Goal: Information Seeking & Learning: Learn about a topic

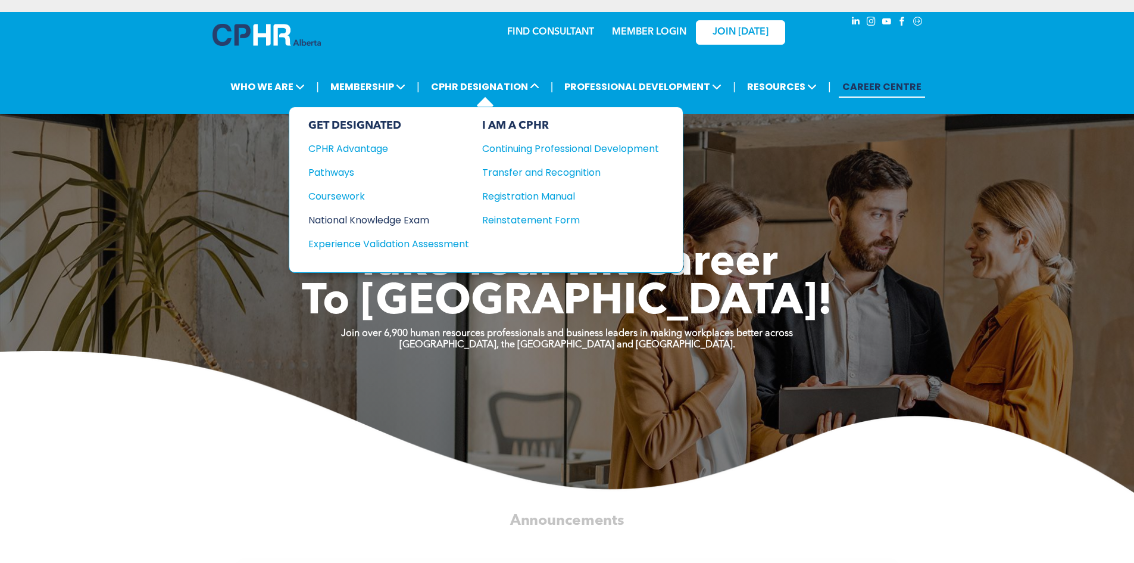
click at [420, 220] on div "National Knowledge Exam" at bounding box center [380, 220] width 145 height 15
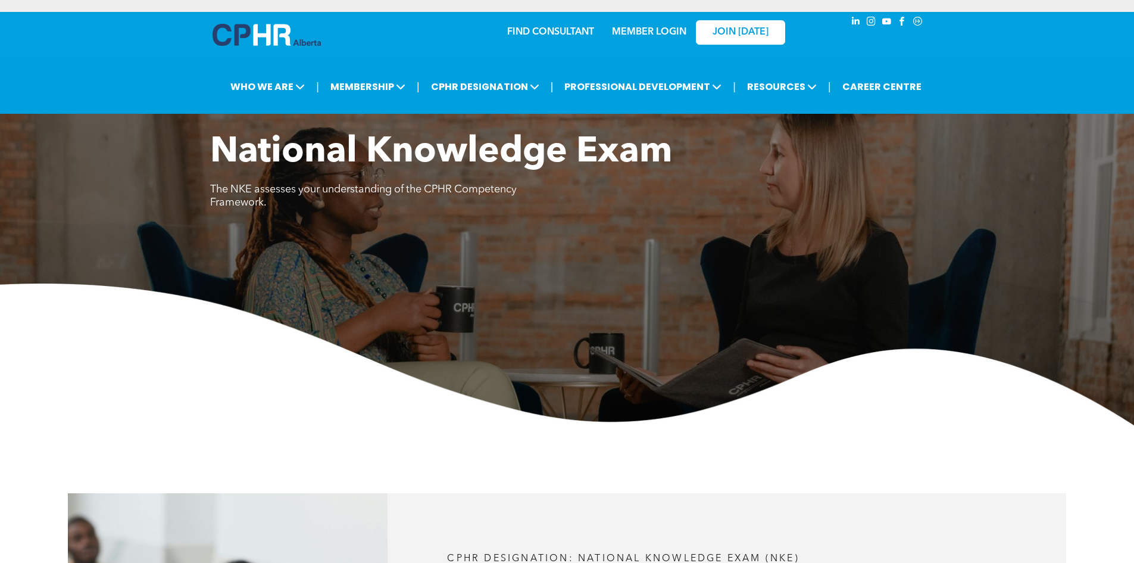
scroll to position [774, 0]
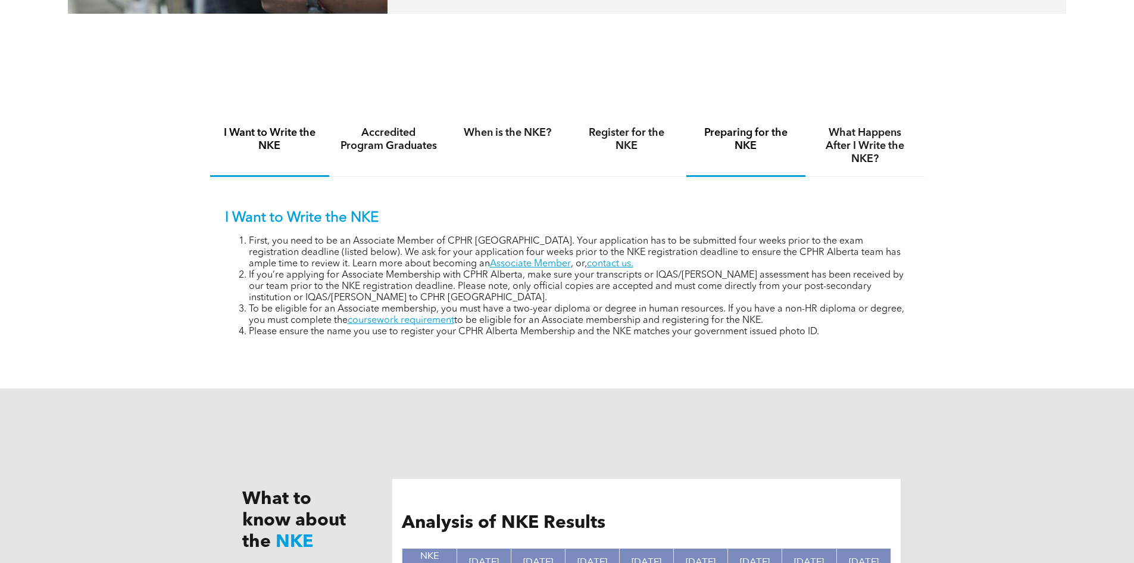
click at [718, 127] on h4 "Preparing for the NKE" at bounding box center [746, 139] width 98 height 26
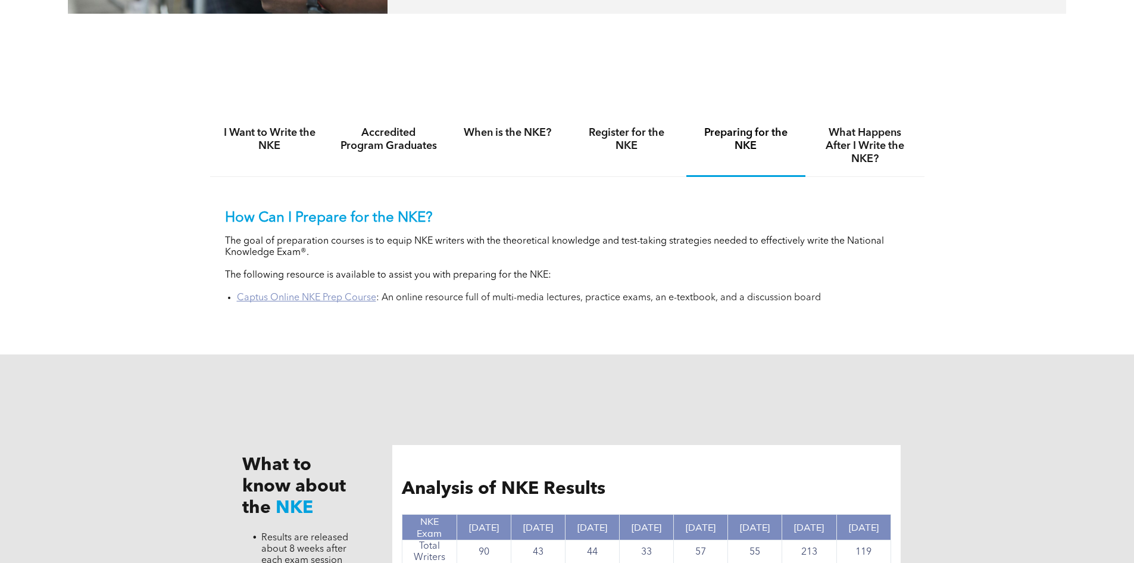
click at [353, 293] on link "Captus Online NKE Prep Course" at bounding box center [306, 298] width 139 height 10
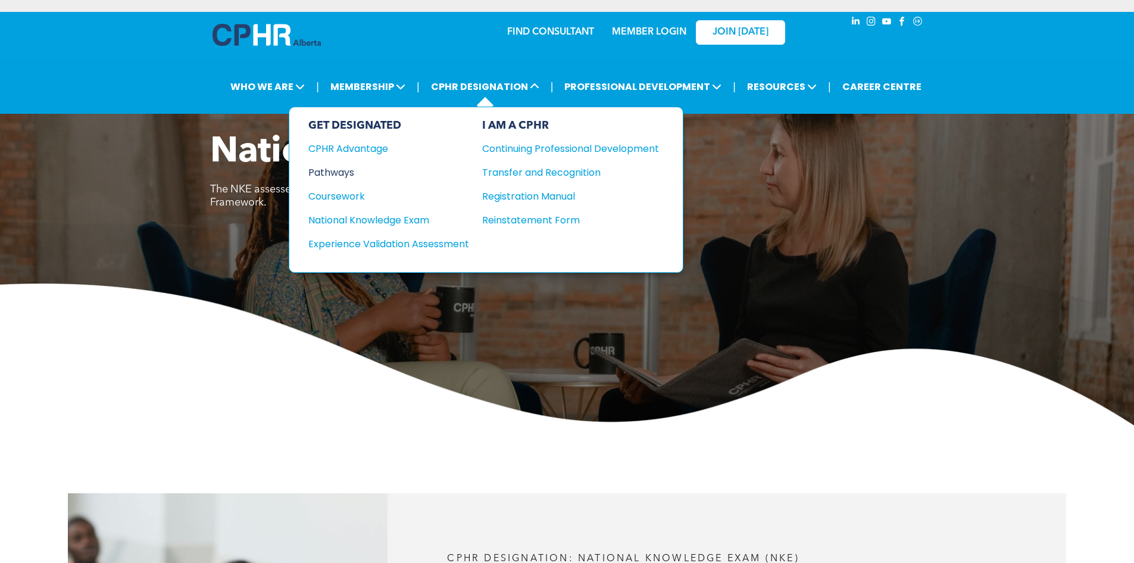
click at [353, 168] on div "Pathways" at bounding box center [380, 172] width 145 height 15
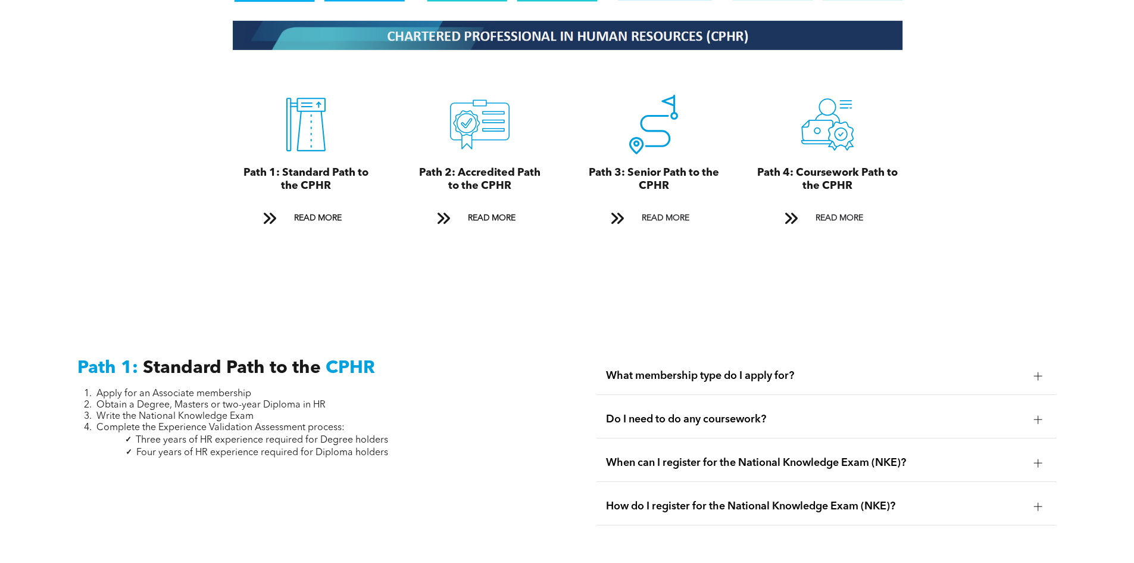
scroll to position [1488, 0]
